Goal: Find specific page/section: Find specific page/section

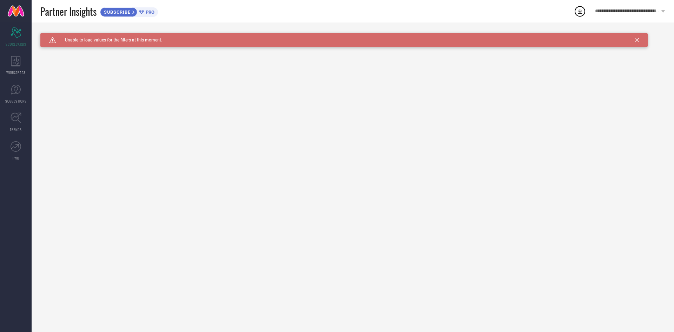
click at [622, 13] on span "**********" at bounding box center [627, 11] width 64 height 6
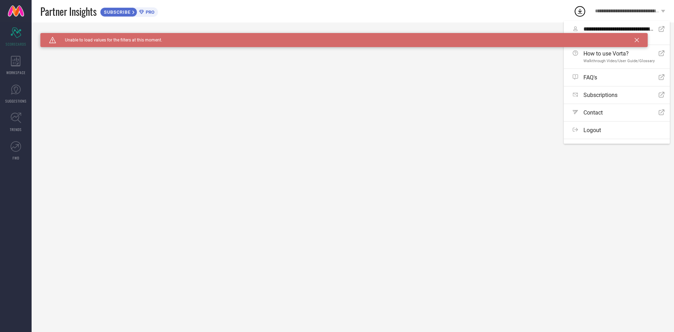
click at [382, 100] on div "Caution Created with Sketch. Unable to load values for the filters at this mome…" at bounding box center [353, 176] width 643 height 309
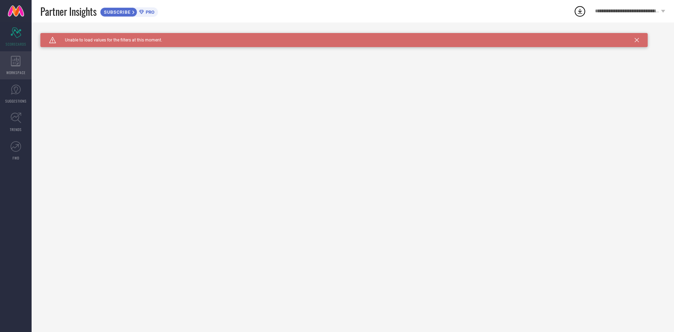
click at [20, 66] on div "WORKSPACE" at bounding box center [16, 65] width 32 height 28
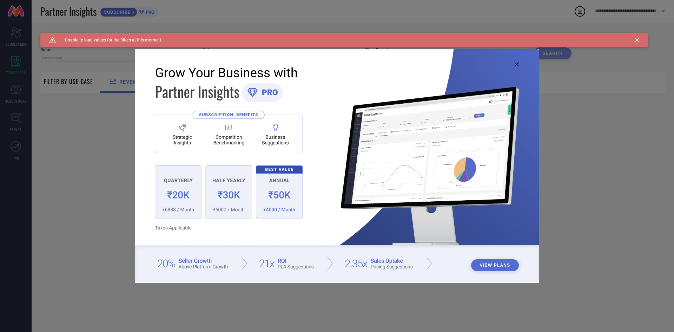
type input "1 STOP FASHION"
type input "All"
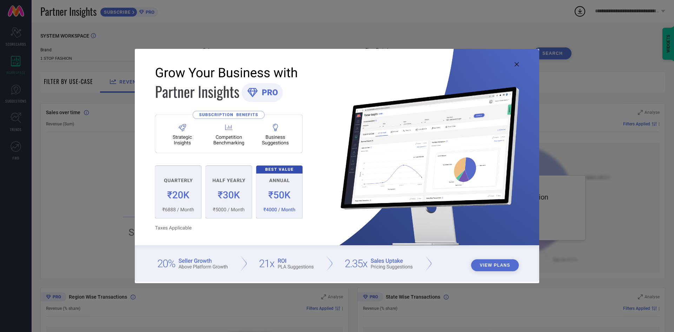
click at [516, 65] on icon at bounding box center [517, 64] width 4 height 4
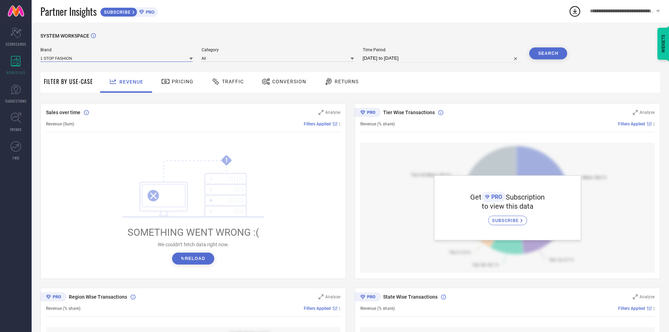
click at [182, 56] on input at bounding box center [116, 57] width 152 height 7
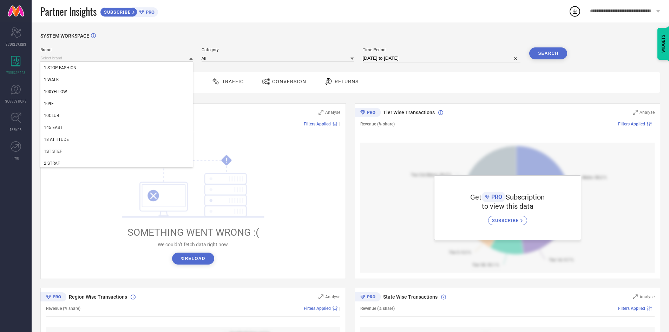
click at [250, 49] on span "Category" at bounding box center [278, 49] width 152 height 5
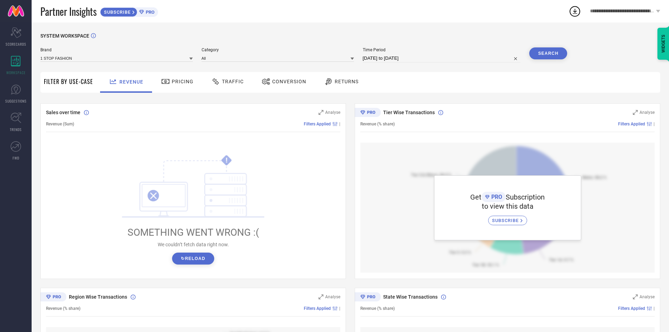
click at [254, 54] on div "All" at bounding box center [278, 58] width 152 height 8
click at [173, 83] on span "Pricing" at bounding box center [183, 82] width 22 height 6
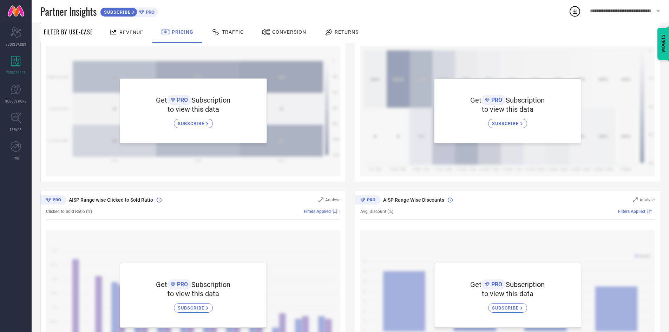
scroll to position [105, 0]
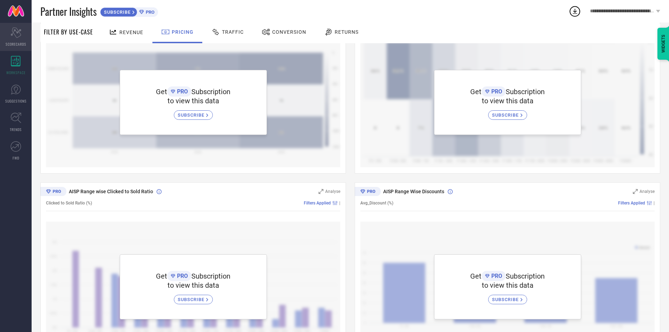
click at [17, 47] on div "Scorecard SCORECARDS" at bounding box center [16, 37] width 32 height 28
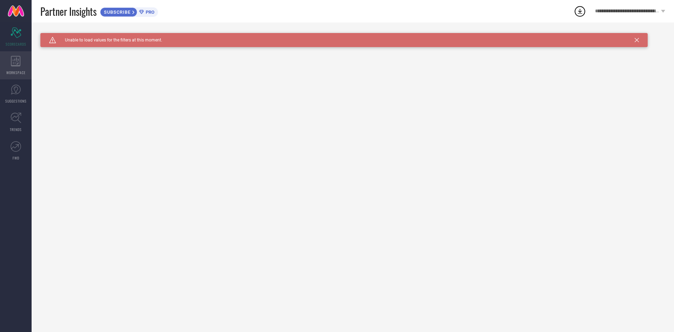
click at [12, 64] on icon at bounding box center [16, 61] width 10 height 11
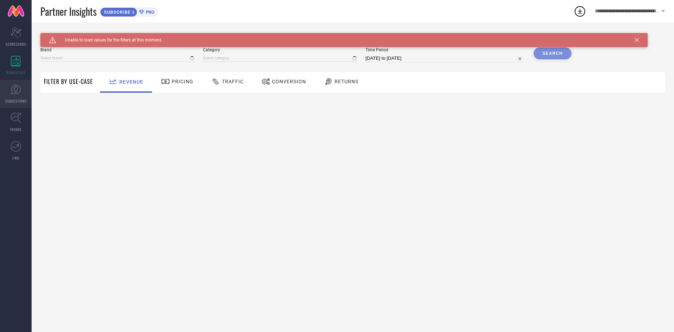
click at [21, 86] on link "SUGGESTIONS" at bounding box center [16, 94] width 32 height 28
